Goal: Task Accomplishment & Management: Complete application form

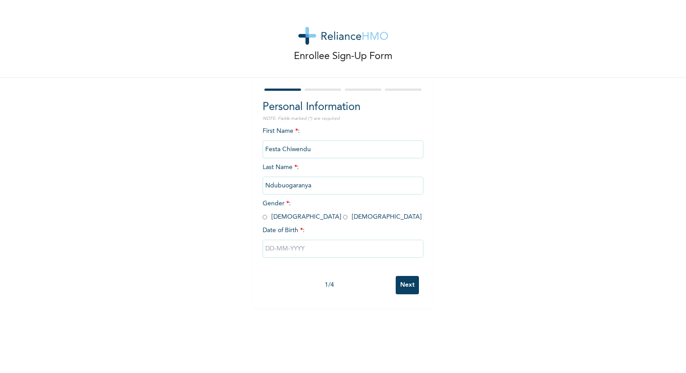
click at [318, 147] on input "Festa Chiwendu" at bounding box center [343, 149] width 161 height 18
click at [343, 215] on input "radio" at bounding box center [345, 217] width 4 height 8
radio input "true"
click at [273, 248] on input "text" at bounding box center [343, 248] width 161 height 18
select select "7"
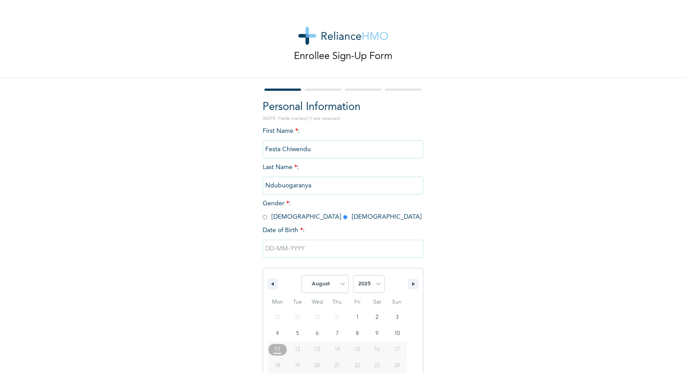
scroll to position [33, 0]
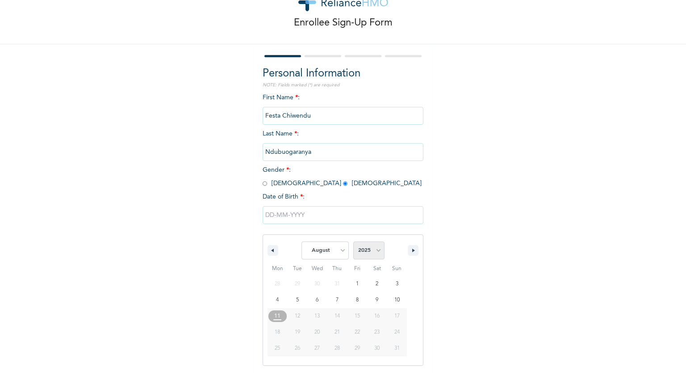
click at [366, 256] on select "2025 2024 2023 2022 2021 2020 2019 2018 2017 2016 2015 2014 2013 2012 2011 2010…" at bounding box center [368, 250] width 31 height 18
select select "1999"
click at [353, 241] on select "2025 2024 2023 2022 2021 2020 2019 2018 2017 2016 2015 2014 2013 2012 2011 2010…" at bounding box center [368, 250] width 31 height 18
click at [338, 250] on select "January February March April May June July August September October November De…" at bounding box center [324, 250] width 47 height 18
select select "1"
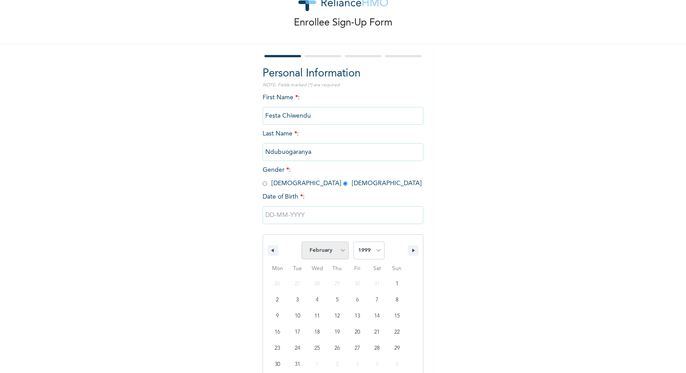
click at [301, 241] on select "January February March April May June July August September October November De…" at bounding box center [324, 250] width 47 height 18
type input "[DATE]"
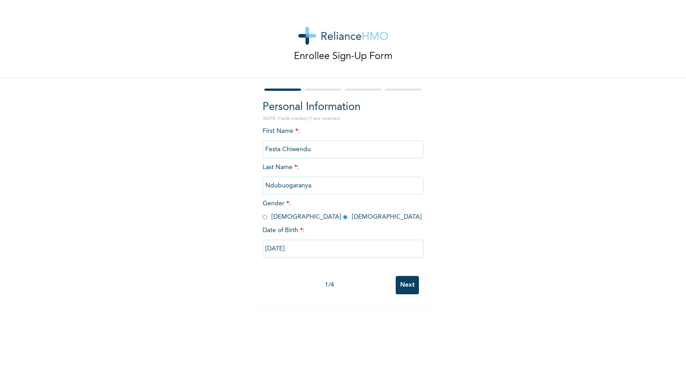
scroll to position [0, 0]
click at [405, 288] on input "Next" at bounding box center [407, 285] width 23 height 18
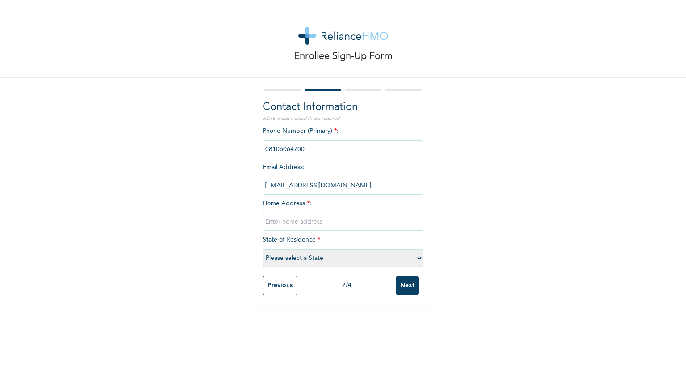
click at [318, 260] on select "Please select a State [PERSON_NAME] (FCT) [PERSON_NAME] Ibom [GEOGRAPHIC_DATA] …" at bounding box center [343, 258] width 161 height 18
select select "25"
click at [263, 249] on select "Please select a State [PERSON_NAME] (FCT) [PERSON_NAME] Ibom [GEOGRAPHIC_DATA] …" at bounding box center [343, 258] width 161 height 18
click at [399, 285] on input "Next" at bounding box center [407, 285] width 23 height 18
drag, startPoint x: 338, startPoint y: 185, endPoint x: 251, endPoint y: 189, distance: 86.3
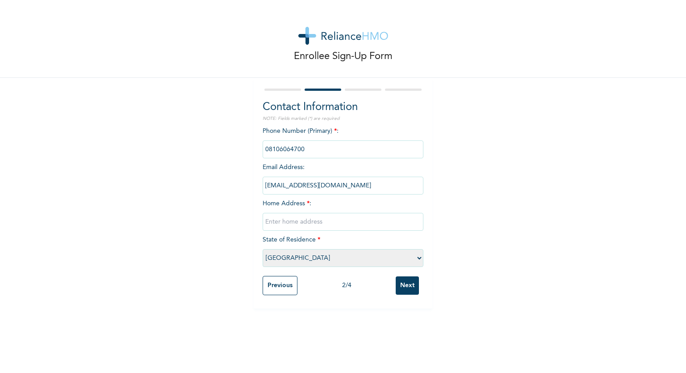
click at [254, 189] on div "Contact Information NOTE: Fields marked (*) are required Phone Number (Primary)…" at bounding box center [343, 193] width 179 height 230
drag, startPoint x: 339, startPoint y: 187, endPoint x: 251, endPoint y: 178, distance: 88.4
click at [254, 178] on div "Contact Information NOTE: Fields marked (*) are required Phone Number (Primary)…" at bounding box center [343, 193] width 179 height 230
click at [320, 225] on input "text" at bounding box center [343, 222] width 161 height 18
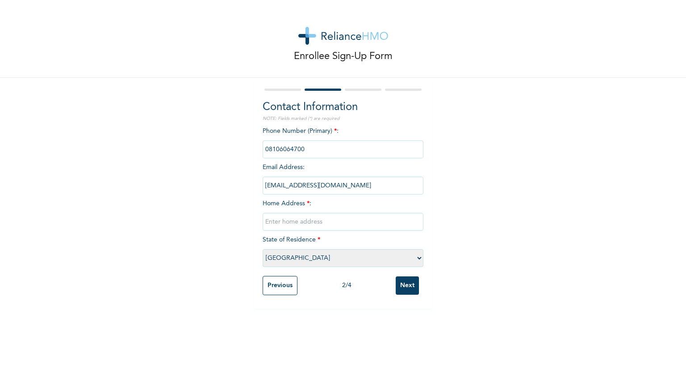
click at [545, 145] on div "Enrollee Sign-Up Form Contact Information NOTE: Fields marked (*) are required …" at bounding box center [343, 154] width 686 height 308
click at [306, 221] on input "text" at bounding box center [343, 222] width 161 height 18
type input "H"
type input "[PERSON_NAME] [PERSON_NAME][GEOGRAPHIC_DATA], [GEOGRAPHIC_DATA], [GEOGRAPHIC_DA…"
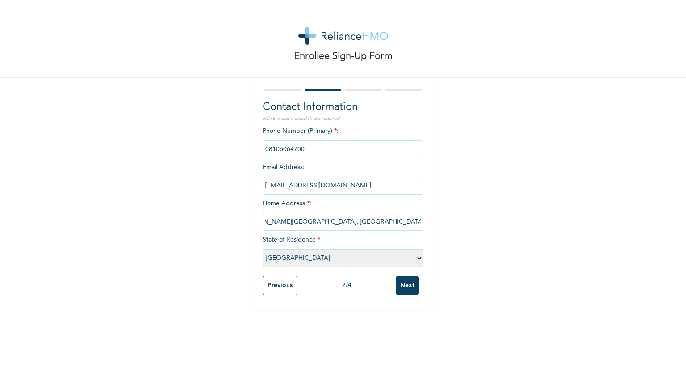
scroll to position [0, 0]
click at [410, 284] on input "Next" at bounding box center [407, 285] width 23 height 18
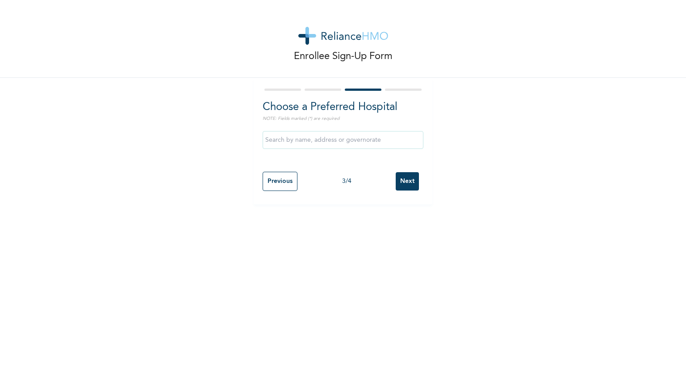
click at [293, 142] on input "text" at bounding box center [343, 140] width 161 height 18
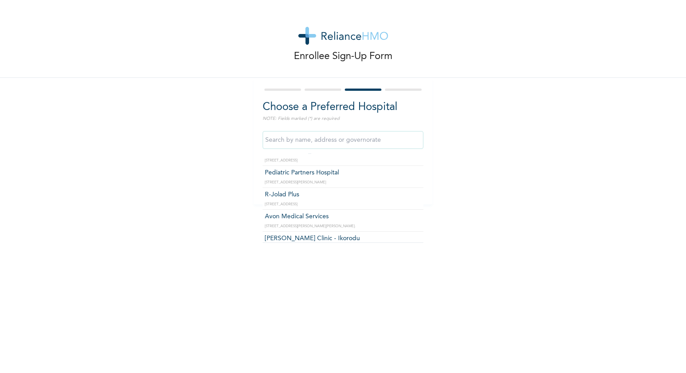
scroll to position [125, 0]
type input "R-Jolad Plus"
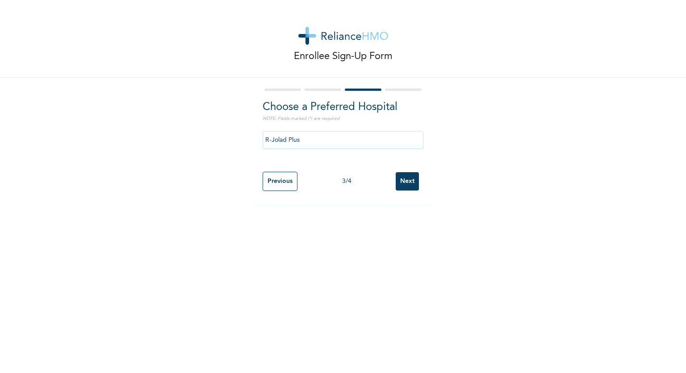
click at [406, 183] on input "Next" at bounding box center [407, 181] width 23 height 18
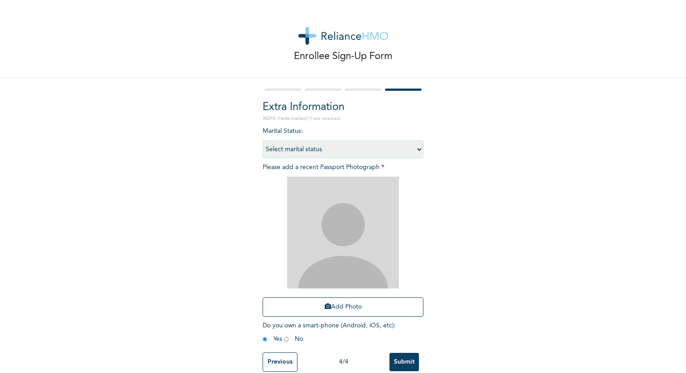
click at [366, 154] on select "Select marital status [DEMOGRAPHIC_DATA] Married [DEMOGRAPHIC_DATA] Widow/[DEMO…" at bounding box center [343, 149] width 161 height 18
select select "1"
click at [263, 140] on select "Select marital status [DEMOGRAPHIC_DATA] Married [DEMOGRAPHIC_DATA] Widow/[DEMO…" at bounding box center [343, 149] width 161 height 18
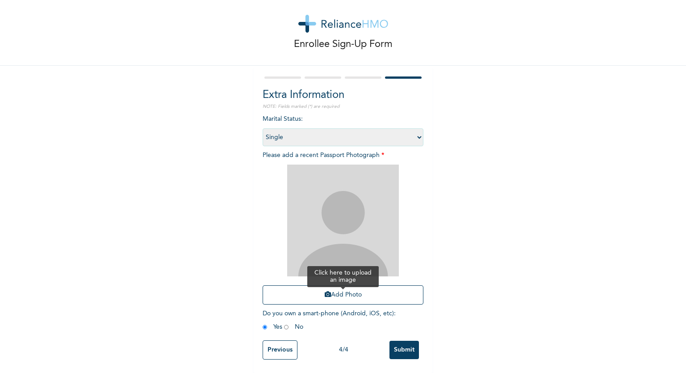
click at [342, 294] on button "Add Photo" at bounding box center [343, 294] width 161 height 19
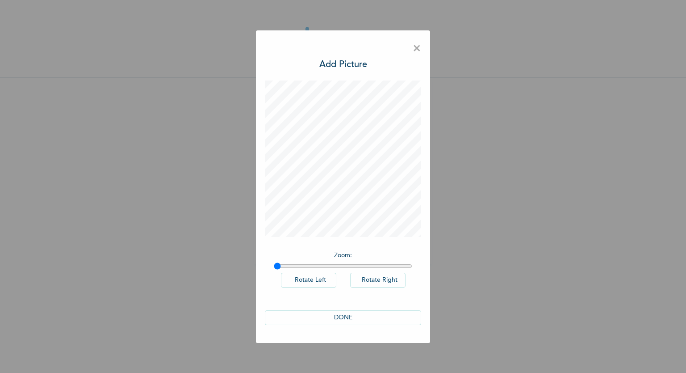
click at [358, 318] on button "DONE" at bounding box center [343, 317] width 156 height 15
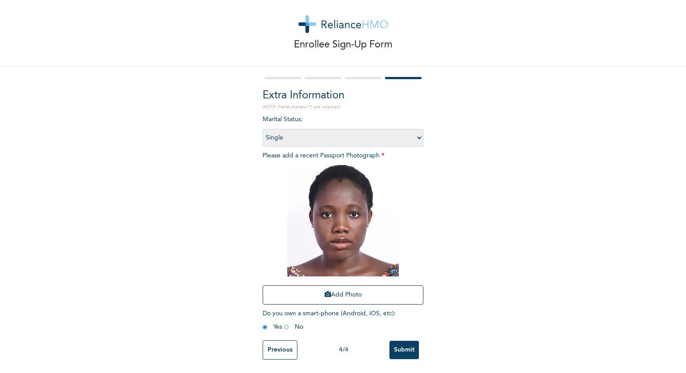
scroll to position [18, 0]
click at [408, 340] on input "Submit" at bounding box center [403, 349] width 29 height 18
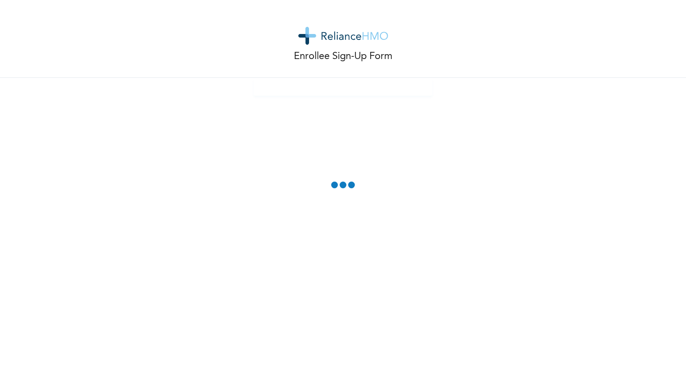
scroll to position [0, 0]
